Goal: Navigation & Orientation: Find specific page/section

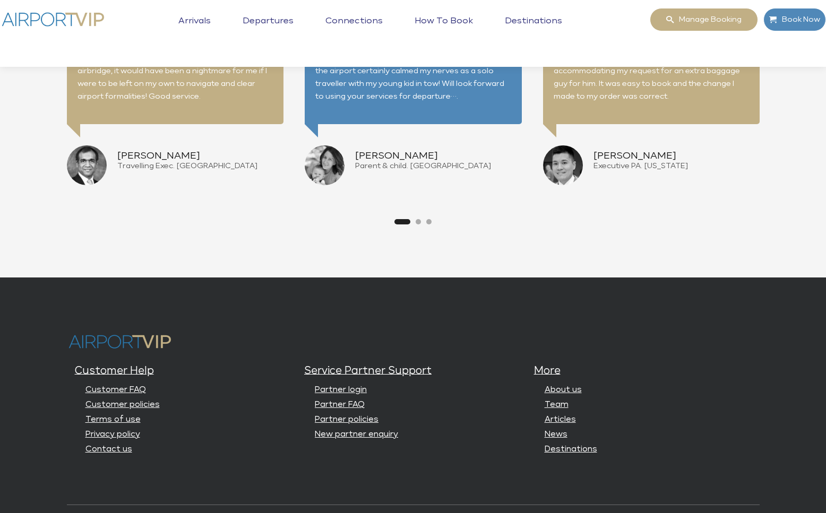
scroll to position [2576, 0]
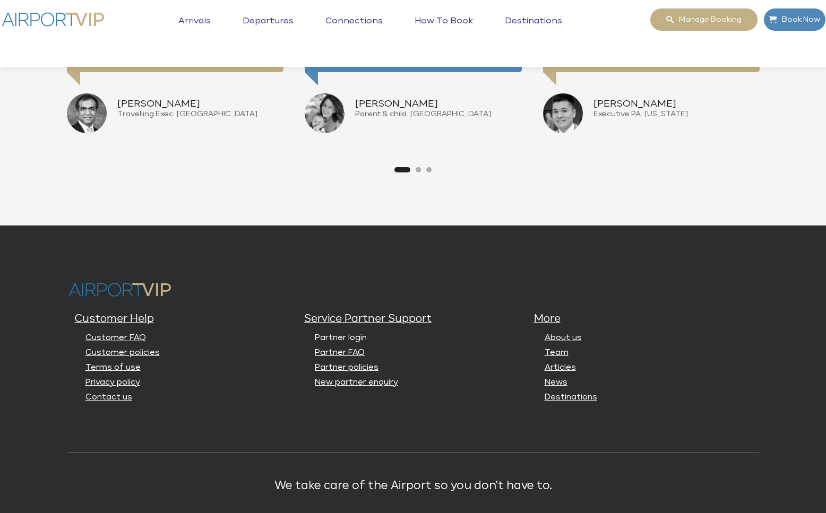
click at [347, 337] on link "Partner login" at bounding box center [341, 338] width 52 height 8
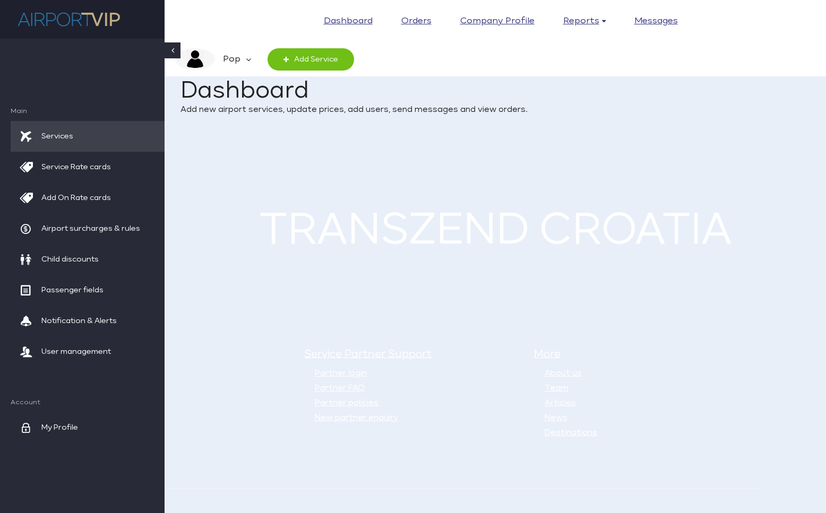
click at [242, 56] on em "Pop" at bounding box center [230, 59] width 31 height 22
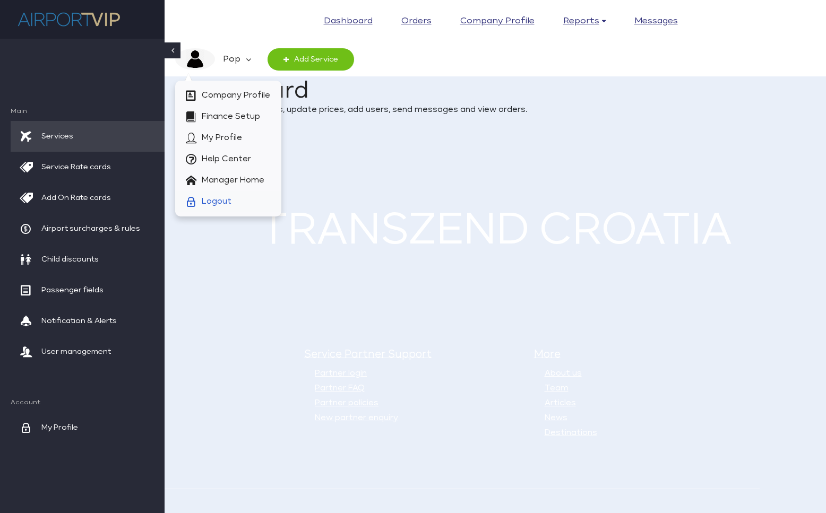
click at [223, 196] on span "Logout" at bounding box center [217, 201] width 30 height 21
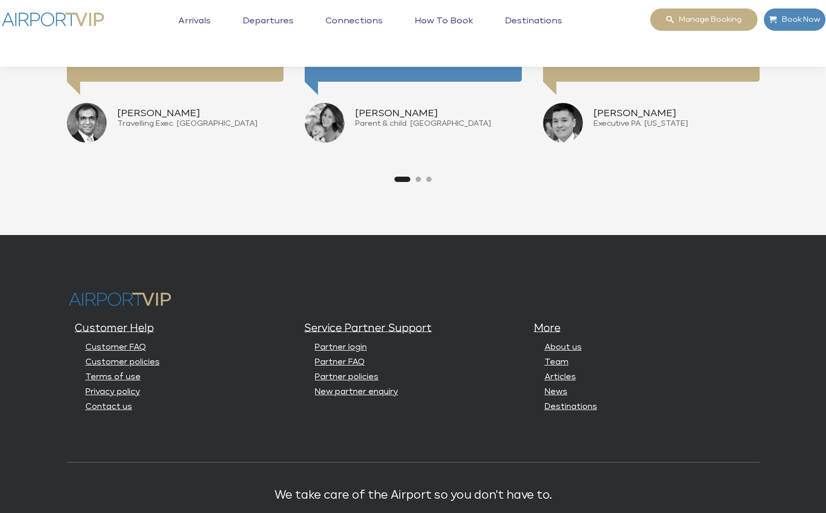
scroll to position [2641, 0]
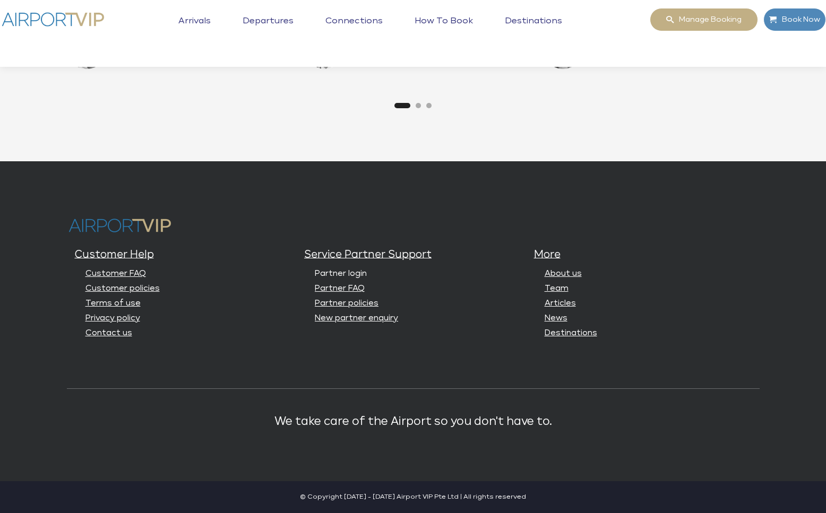
click at [359, 274] on link "Partner login" at bounding box center [341, 274] width 52 height 8
